Goal: Transaction & Acquisition: Purchase product/service

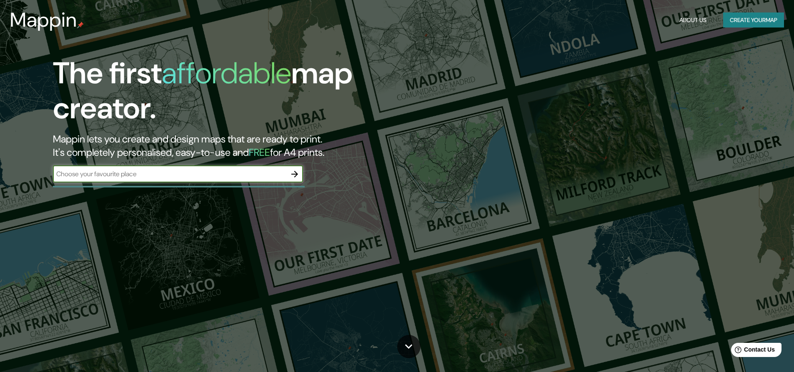
click at [269, 176] on input "text" at bounding box center [169, 174] width 233 height 10
type input "[GEOGRAPHIC_DATA]"
click at [295, 174] on icon "button" at bounding box center [294, 174] width 7 height 7
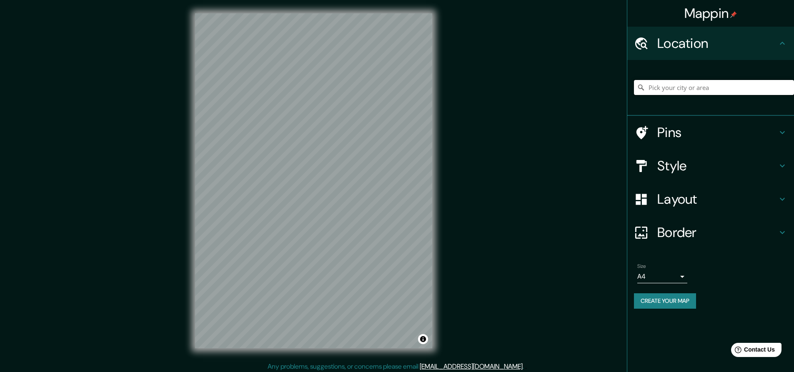
click at [695, 84] on input "Pick your city or area" at bounding box center [714, 87] width 160 height 15
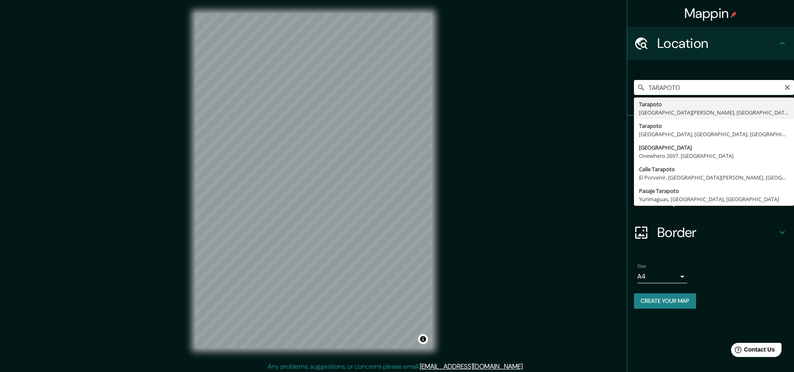
type input "Tarapoto, [GEOGRAPHIC_DATA][PERSON_NAME], [GEOGRAPHIC_DATA]"
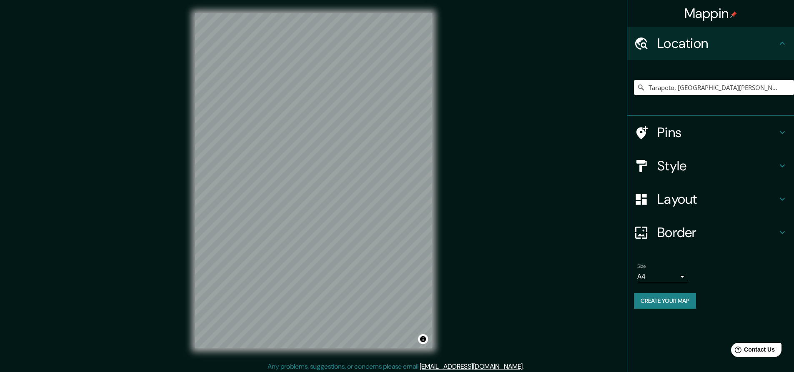
click at [743, 167] on h4 "Style" at bounding box center [717, 165] width 120 height 17
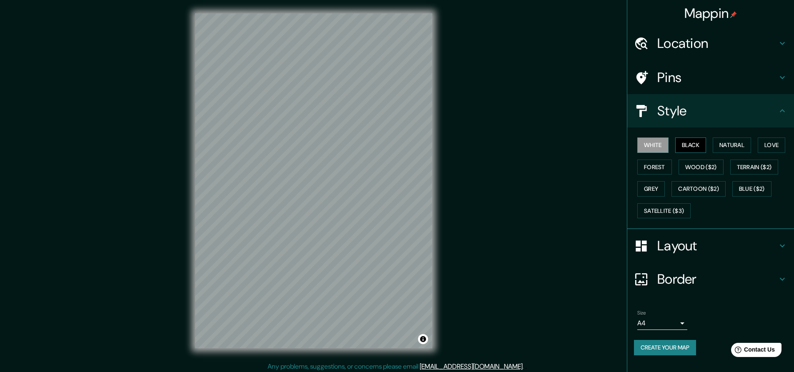
click at [691, 145] on button "Black" at bounding box center [690, 144] width 31 height 15
